Goal: Connect with others: Establish contact or relationships with other users

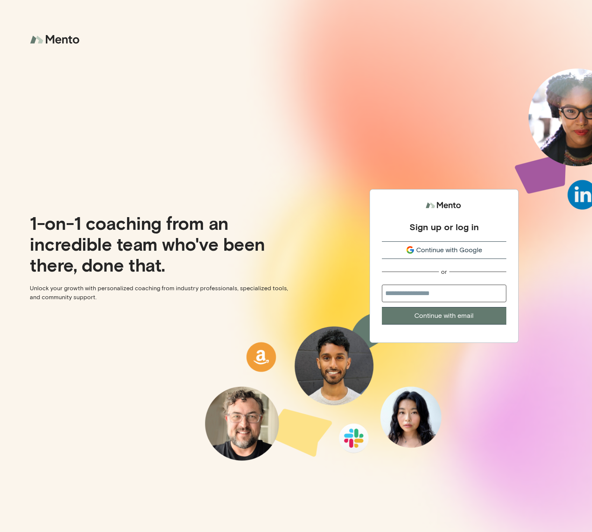
click at [431, 249] on span "Continue with Google" at bounding box center [449, 250] width 66 height 10
click at [438, 255] on span "Continue with Google" at bounding box center [449, 250] width 66 height 10
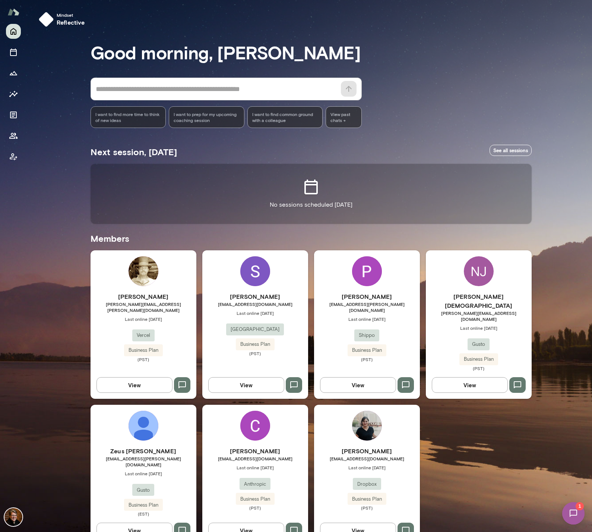
scroll to position [0, 0]
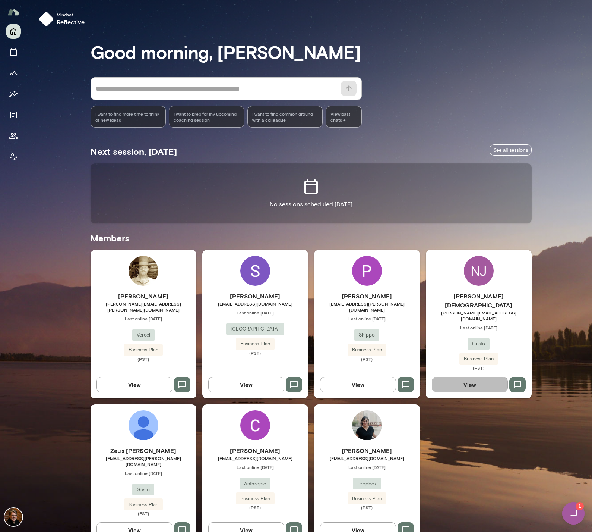
click at [471, 377] on button "View" at bounding box center [470, 385] width 76 height 16
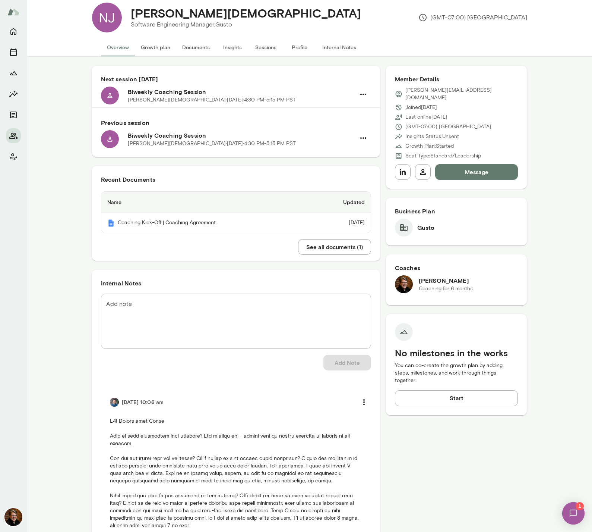
scroll to position [10, 0]
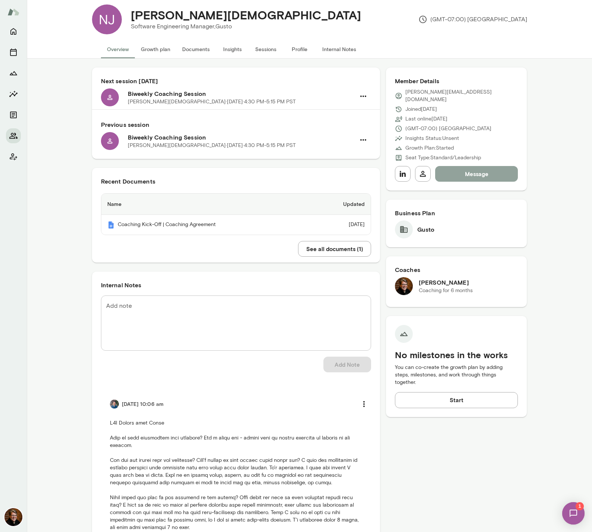
click at [480, 170] on button "Message" at bounding box center [476, 174] width 83 height 16
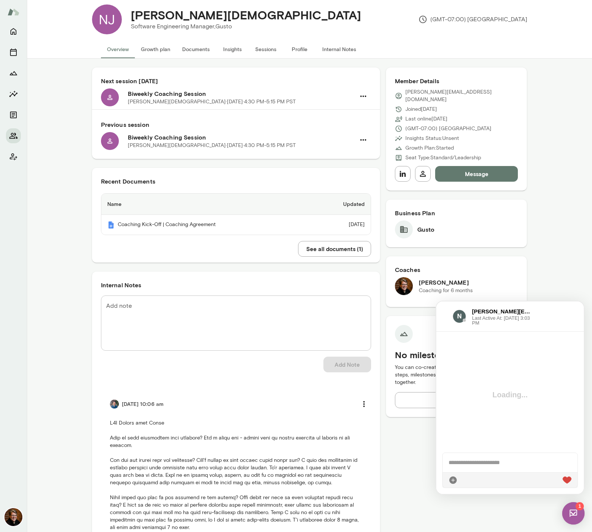
scroll to position [11, 0]
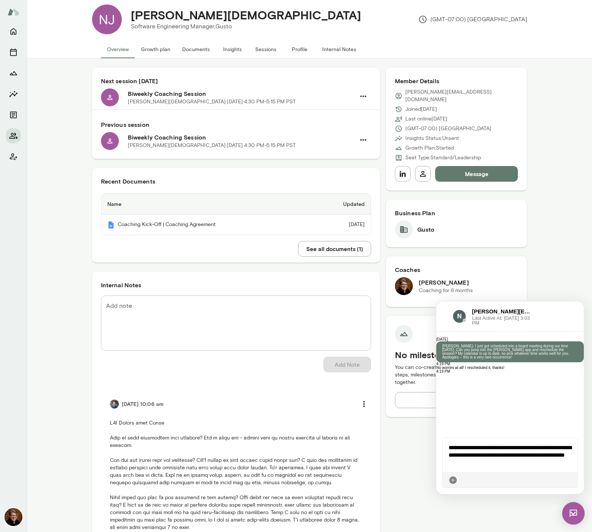
click at [485, 454] on div "**********" at bounding box center [510, 455] width 135 height 34
click at [572, 480] on icon at bounding box center [572, 480] width 0 height 0
